Goal: Find specific page/section: Find specific page/section

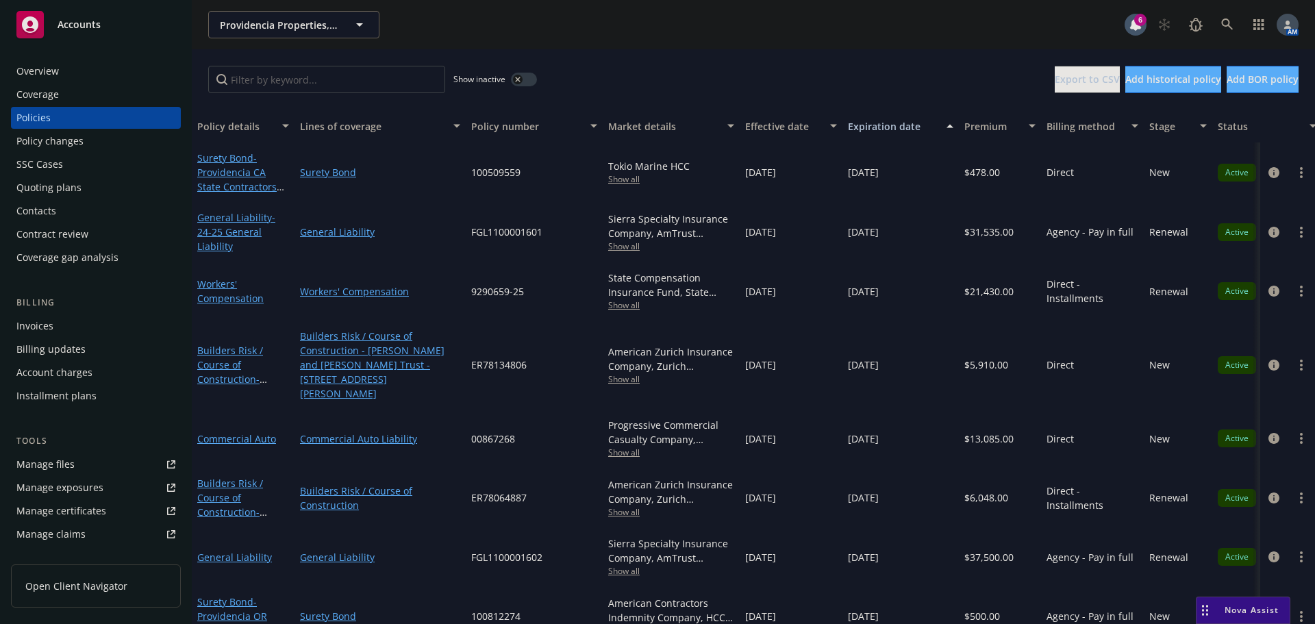
click at [1230, 21] on icon at bounding box center [1227, 24] width 12 height 12
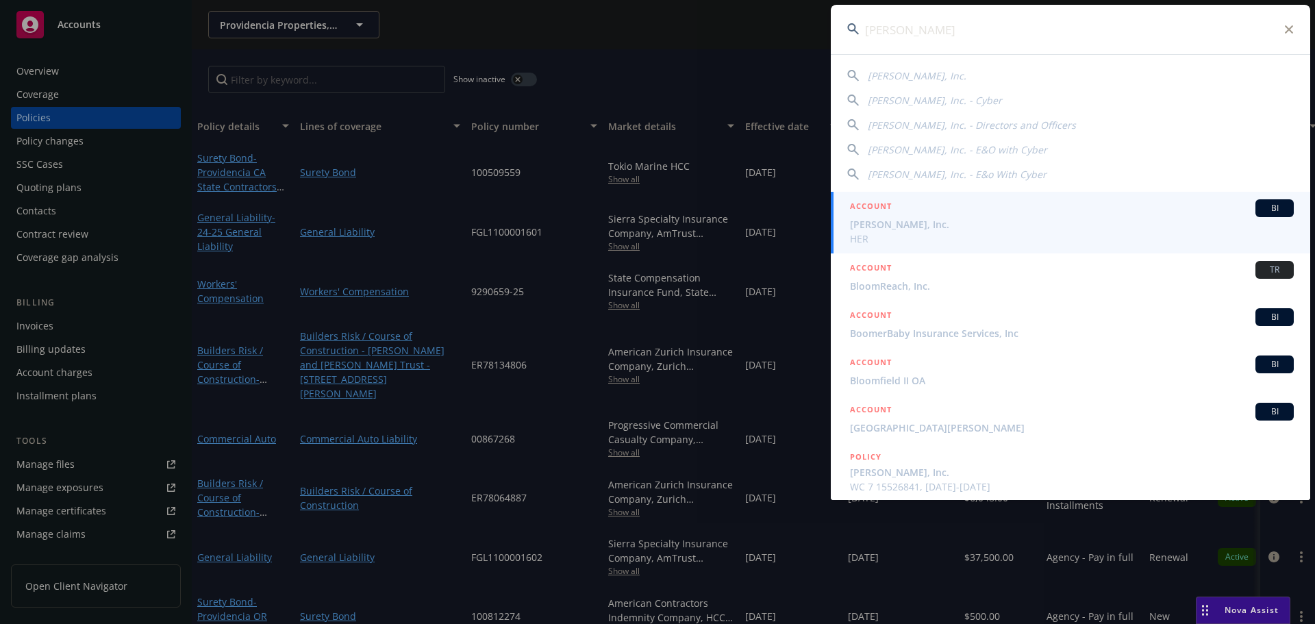
type input "[PERSON_NAME]"
click at [910, 221] on span "[PERSON_NAME], Inc." at bounding box center [1072, 224] width 444 height 14
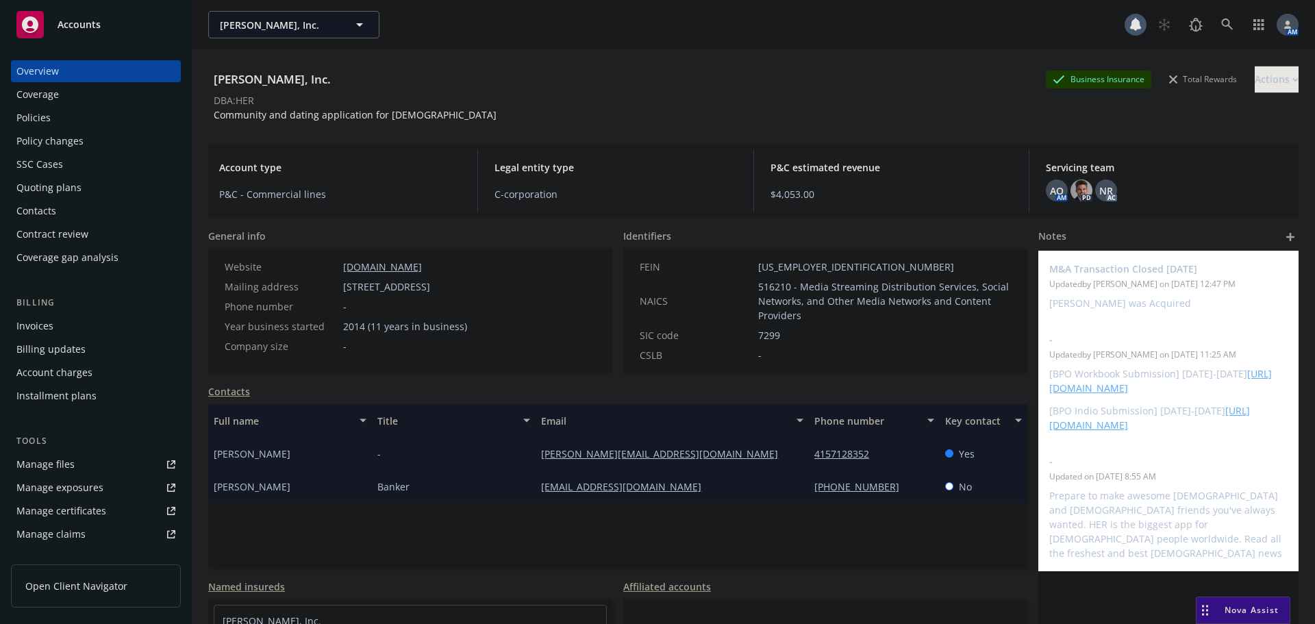
click at [40, 325] on div "Invoices" at bounding box center [34, 326] width 37 height 22
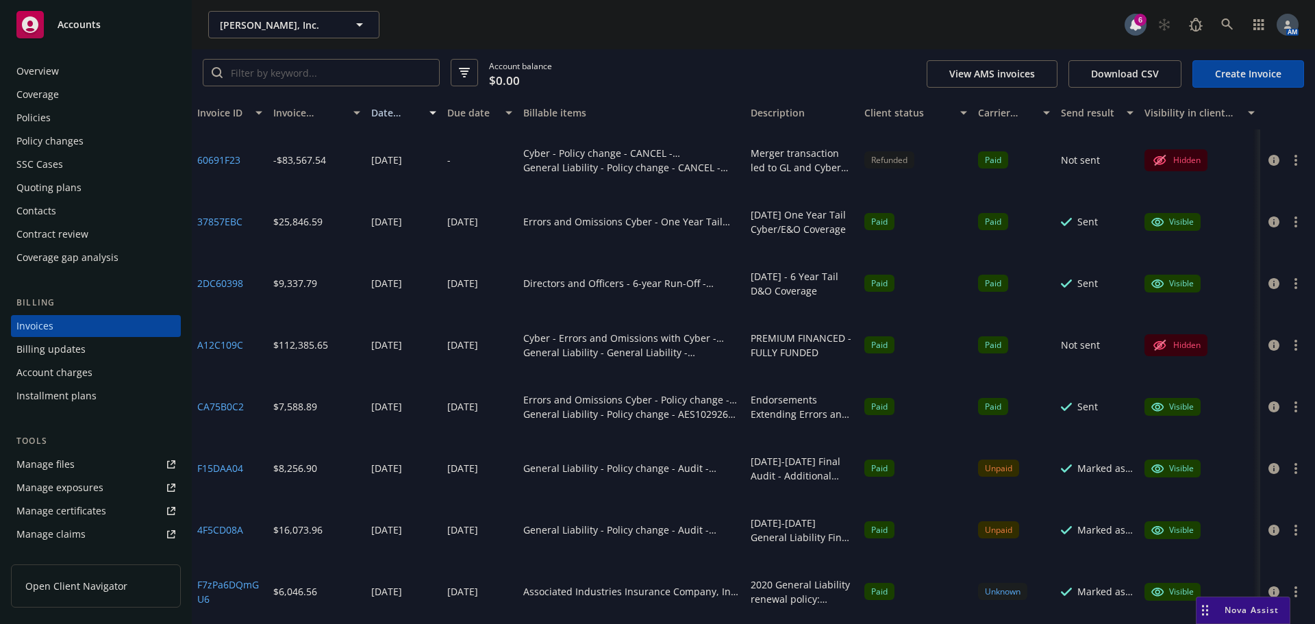
click at [1287, 149] on div at bounding box center [1287, 160] width 55 height 62
click at [1287, 155] on button "button" at bounding box center [1295, 160] width 16 height 16
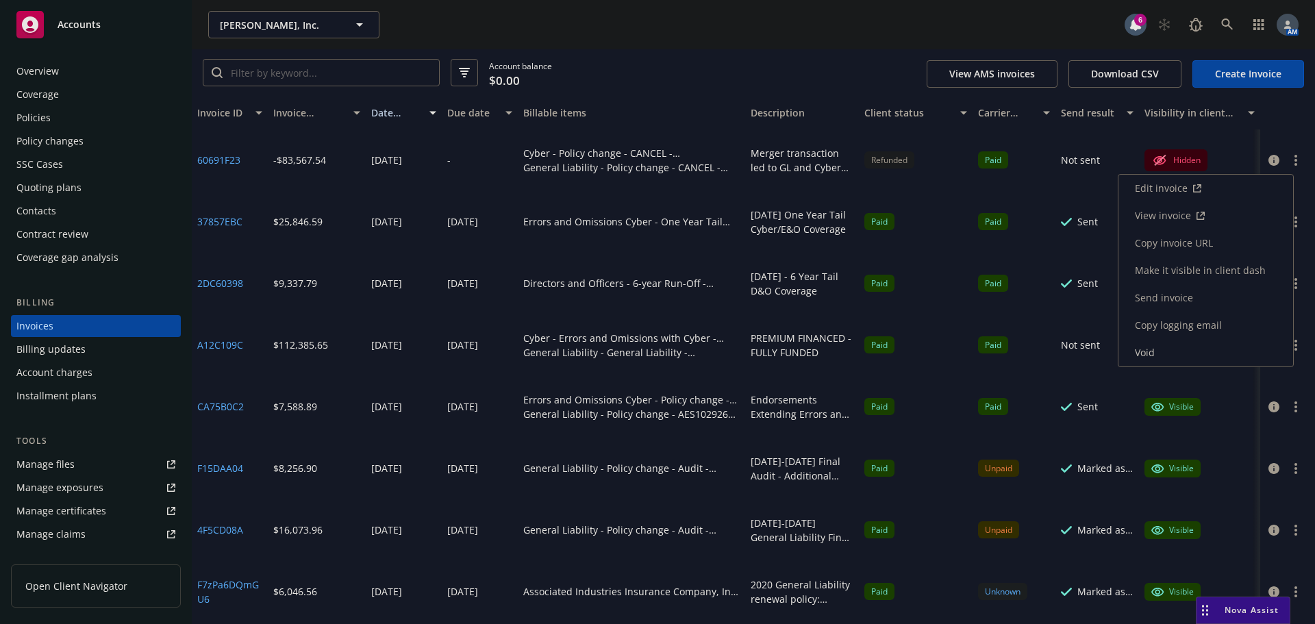
drag, startPoint x: 1195, startPoint y: 242, endPoint x: 1022, endPoint y: 357, distance: 207.8
click at [1195, 242] on link "Copy invoice URL" at bounding box center [1205, 242] width 175 height 27
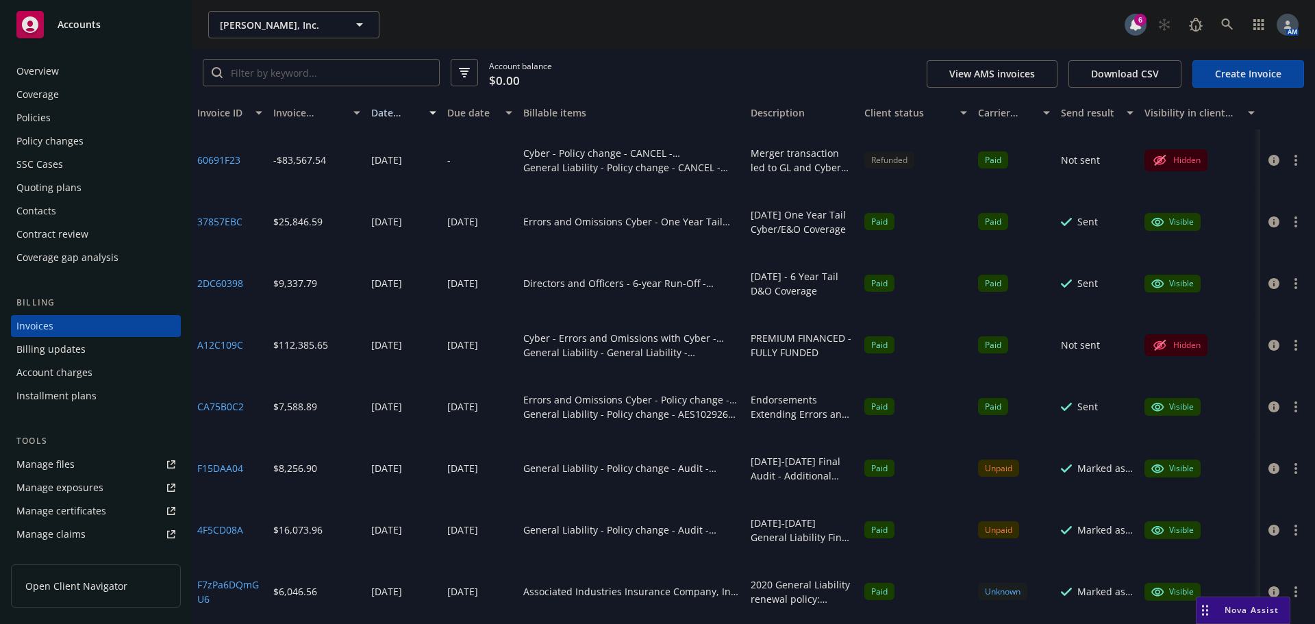
click at [70, 68] on div "Overview" at bounding box center [95, 71] width 159 height 22
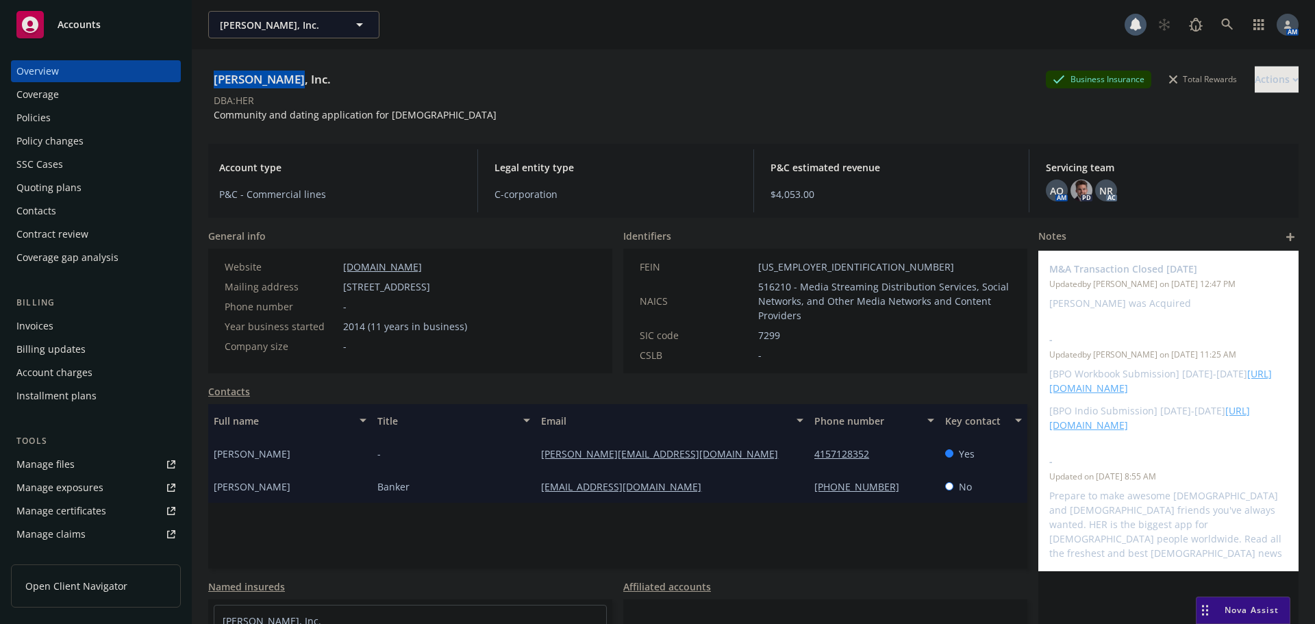
drag, startPoint x: 282, startPoint y: 86, endPoint x: 223, endPoint y: 81, distance: 59.1
click at [206, 86] on div "[PERSON_NAME], Inc. Business Insurance Total Rewards Actions DBA: HER Community…" at bounding box center [753, 361] width 1123 height 624
copy div "[PERSON_NAME], Inc."
